Goal: Task Accomplishment & Management: Use online tool/utility

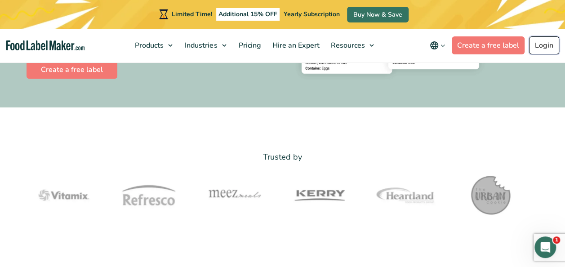
click at [552, 45] on link "Login" at bounding box center [544, 45] width 30 height 18
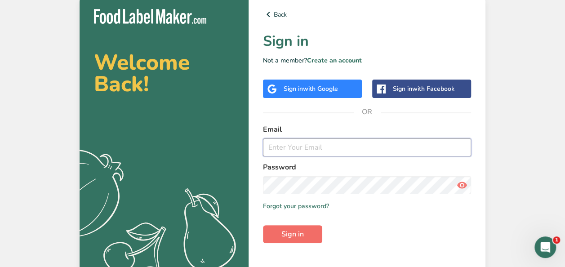
type input "claudia@bostonsalads.com"
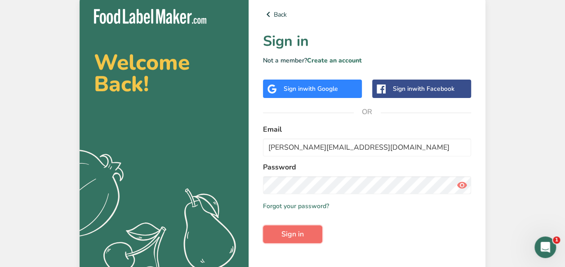
click at [287, 240] on button "Sign in" at bounding box center [292, 234] width 59 height 18
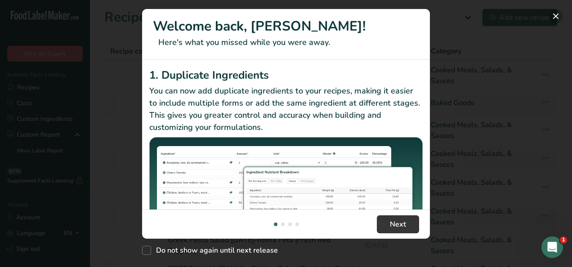
click at [555, 21] on button "New Features" at bounding box center [555, 16] width 14 height 14
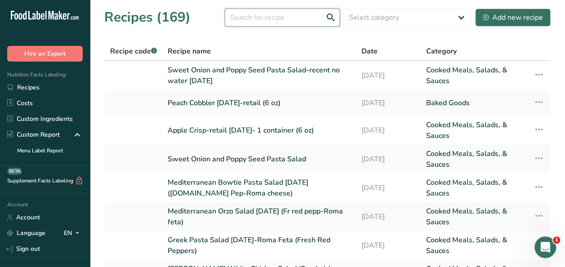
click at [264, 17] on input "text" at bounding box center [282, 18] width 115 height 18
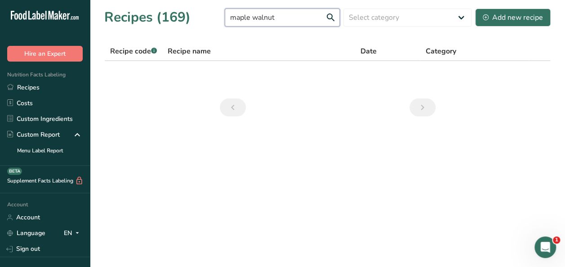
click at [329, 16] on input "maple walnut" at bounding box center [282, 18] width 115 height 18
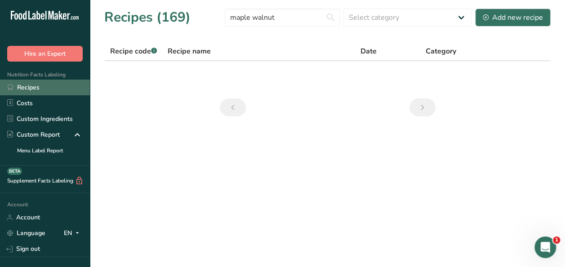
click at [22, 89] on link "Recipes" at bounding box center [45, 88] width 90 height 16
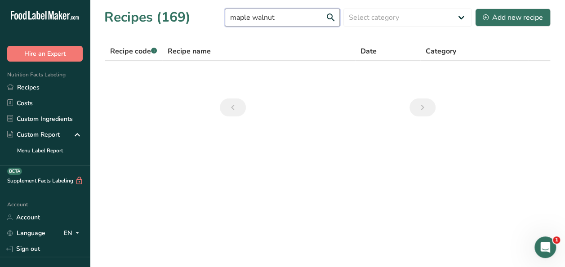
click at [281, 18] on input "maple walnut" at bounding box center [282, 18] width 115 height 18
type input "m"
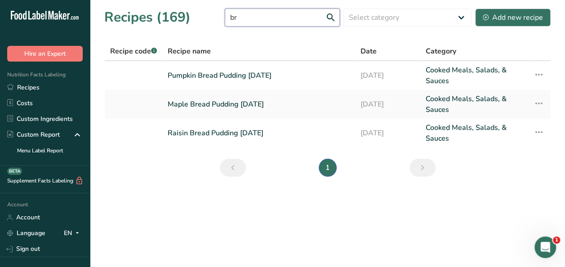
type input "b"
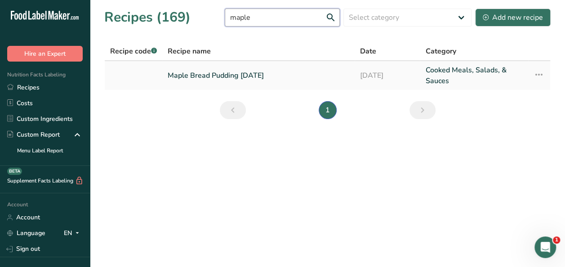
type input "maple"
click at [225, 72] on link "Maple Bread Pudding 7.24.25" at bounding box center [259, 76] width 182 height 22
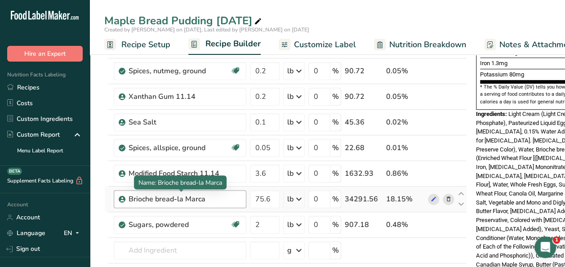
scroll to position [315, 0]
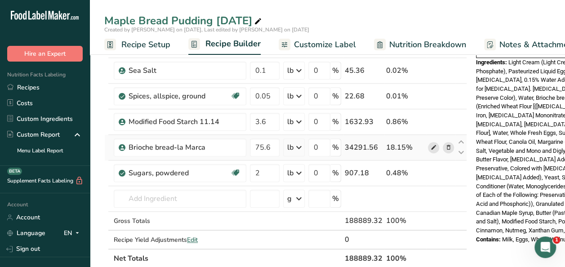
click at [431, 144] on icon at bounding box center [434, 147] width 6 height 9
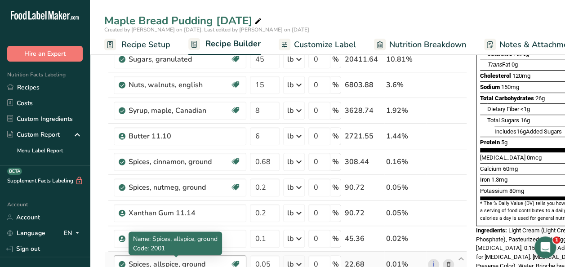
scroll to position [135, 0]
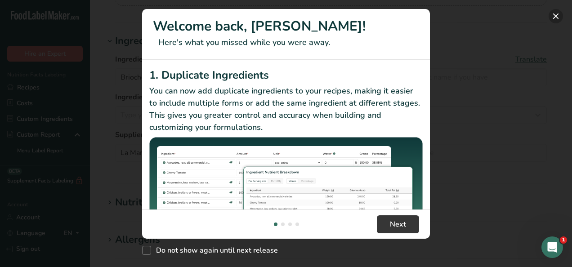
click at [555, 18] on button "New Features" at bounding box center [555, 16] width 14 height 14
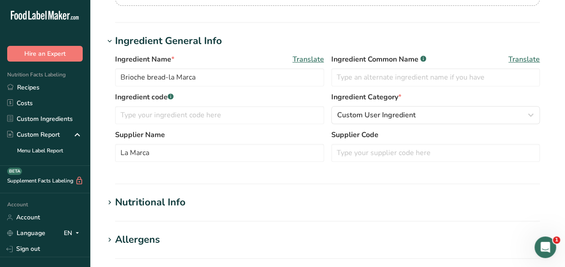
scroll to position [270, 0]
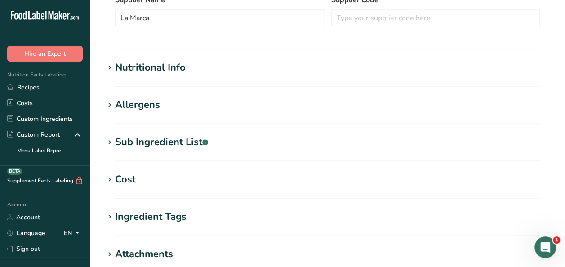
click at [149, 141] on div "Sub Ingredient List .a-a{fill:#347362;}.b-a{fill:#fff;}" at bounding box center [161, 142] width 93 height 15
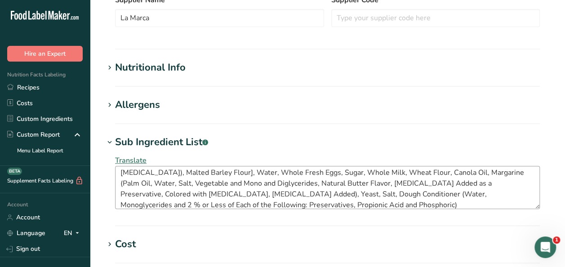
scroll to position [22, 0]
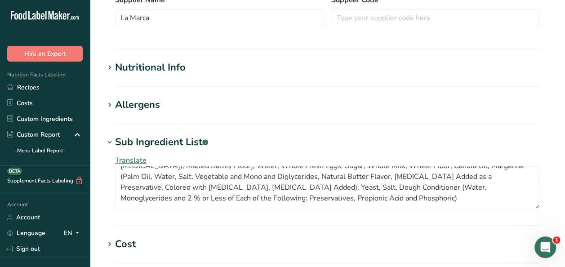
click at [142, 68] on div "Nutritional Info" at bounding box center [150, 67] width 71 height 15
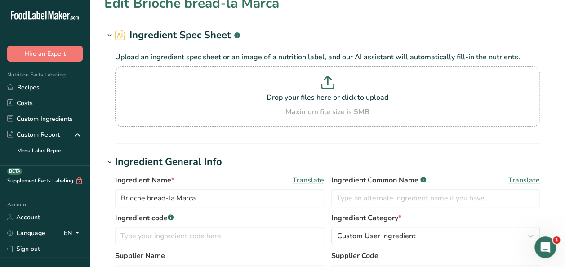
scroll to position [0, 0]
